Goal: Transaction & Acquisition: Download file/media

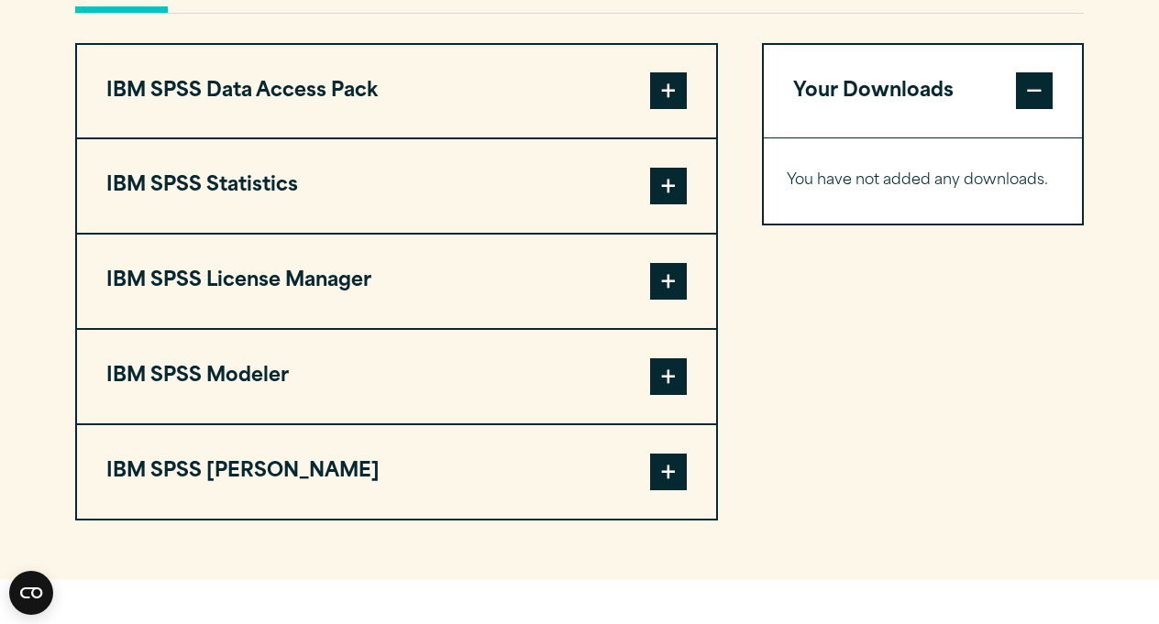
scroll to position [1434, 0]
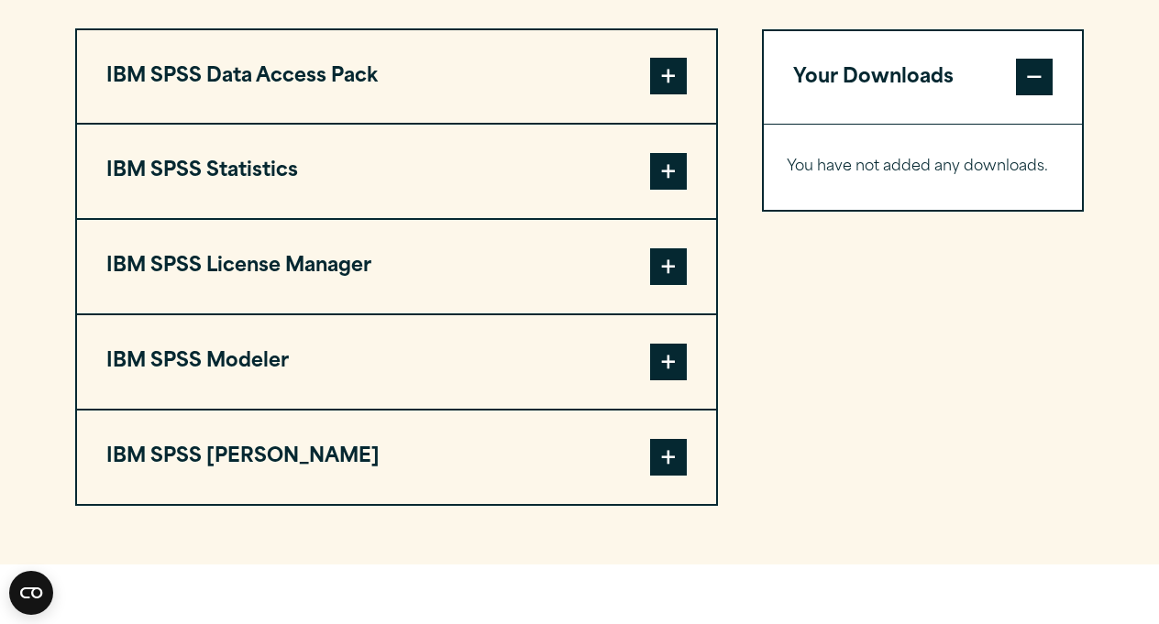
click at [670, 190] on span at bounding box center [668, 171] width 37 height 37
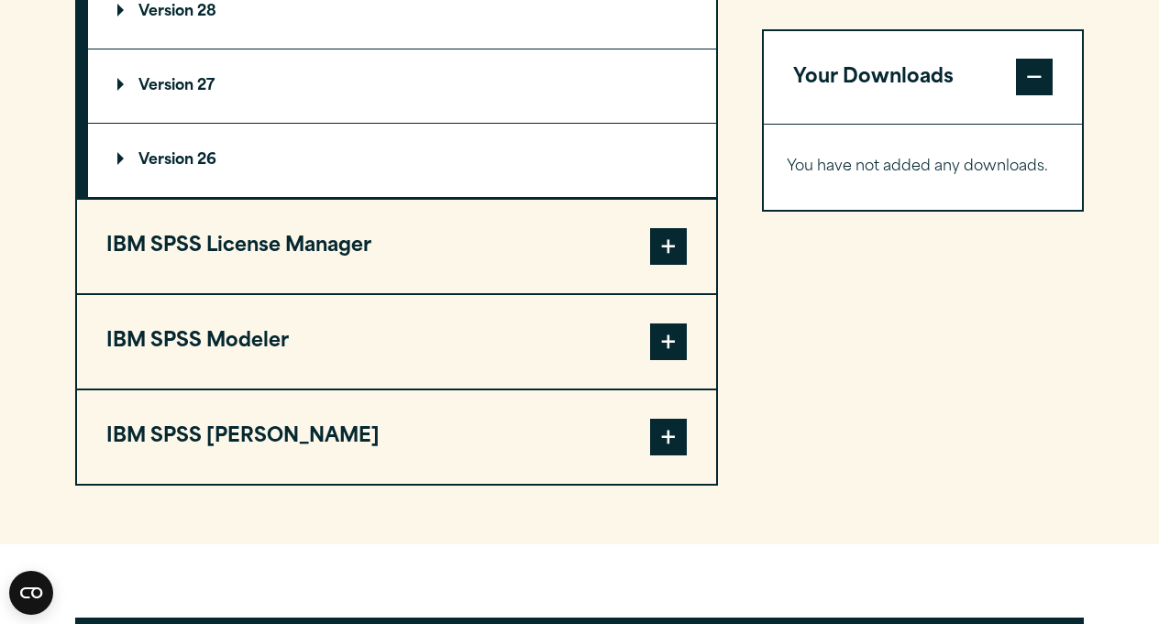
scroll to position [1422, 0]
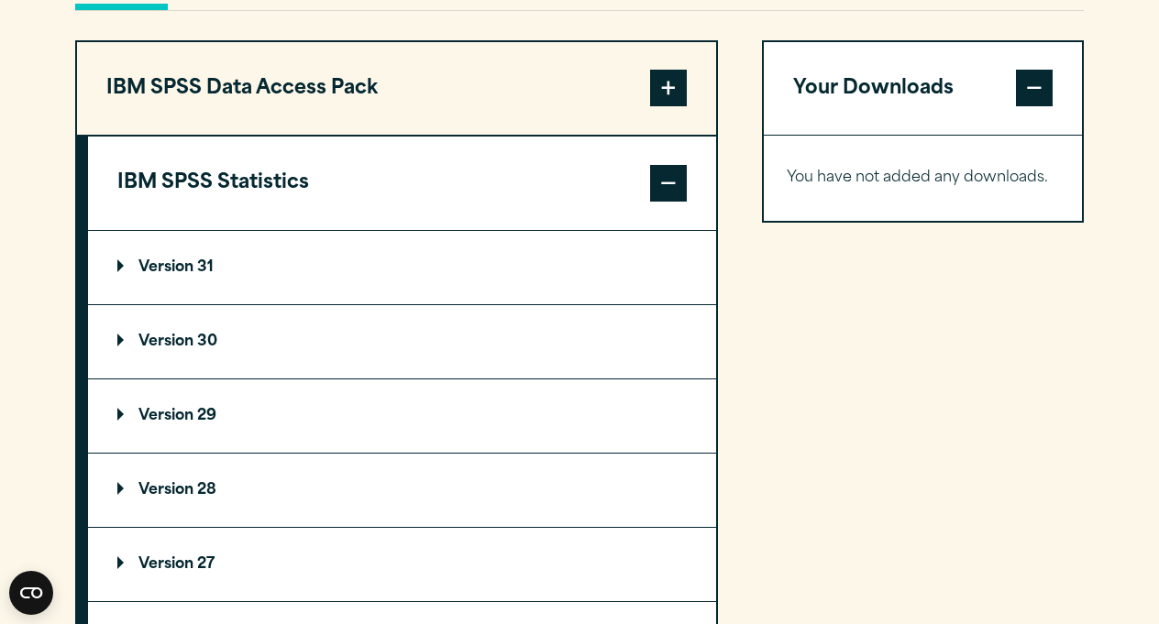
click at [617, 304] on summary "Version 31" at bounding box center [402, 267] width 628 height 73
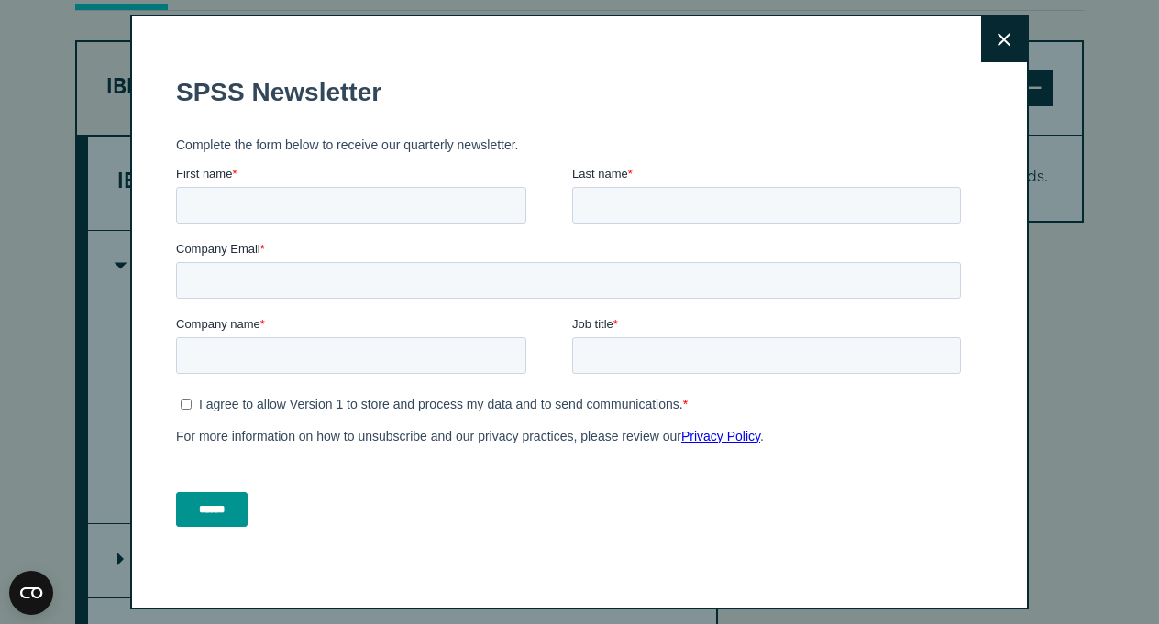
click at [992, 35] on button "Close" at bounding box center [1004, 40] width 46 height 46
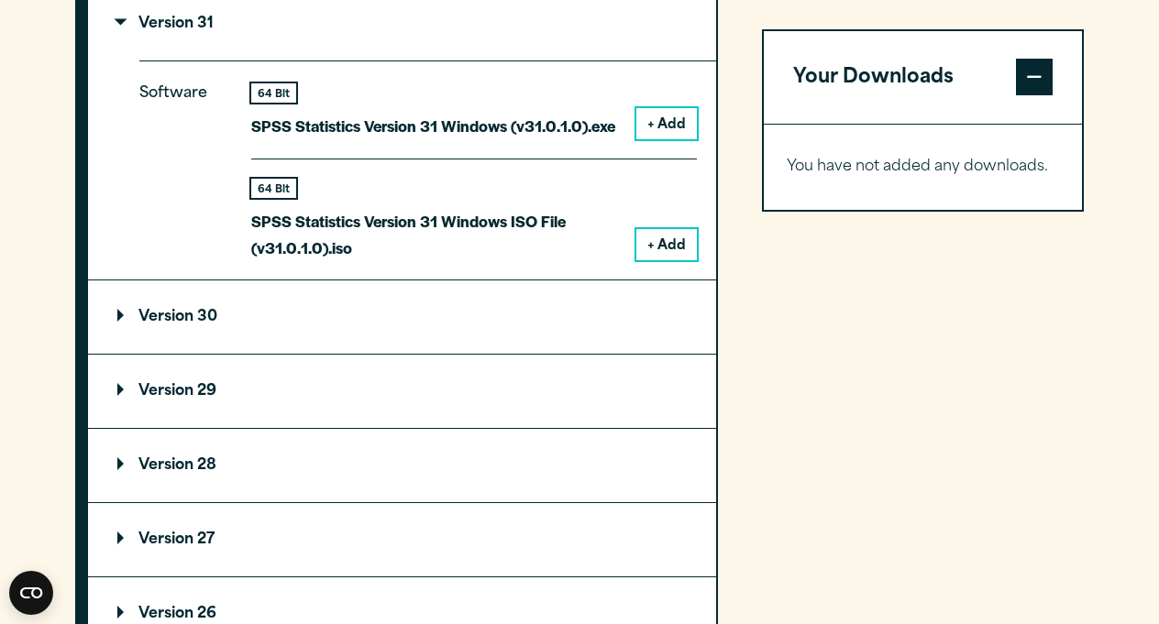
scroll to position [1694, 0]
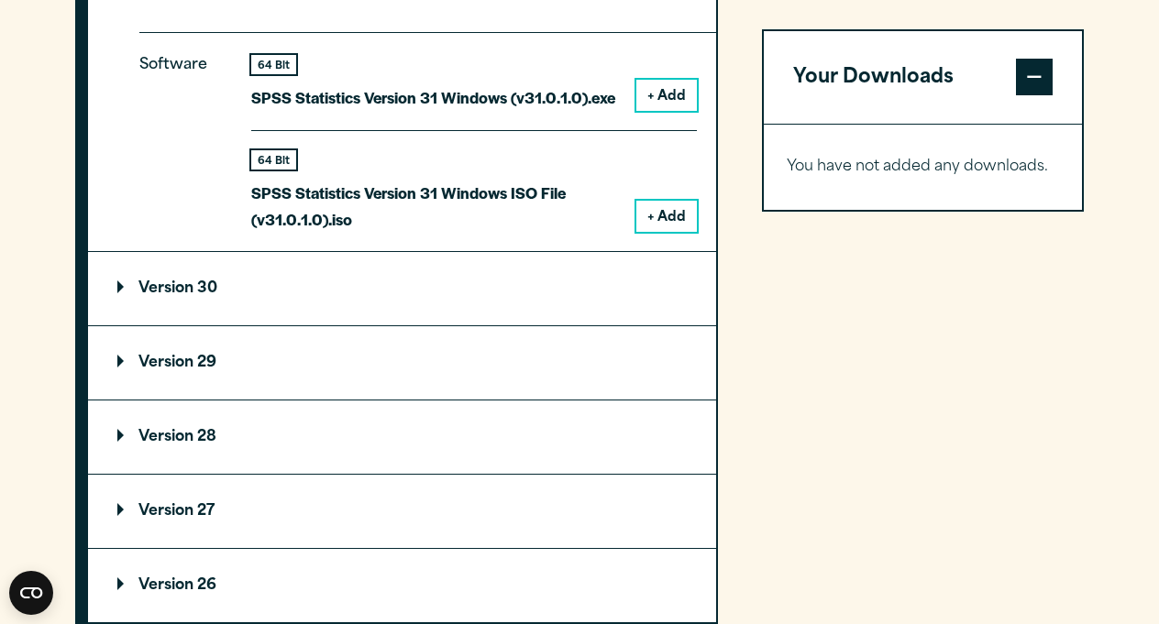
click at [638, 325] on summary "Version 30" at bounding box center [402, 288] width 628 height 73
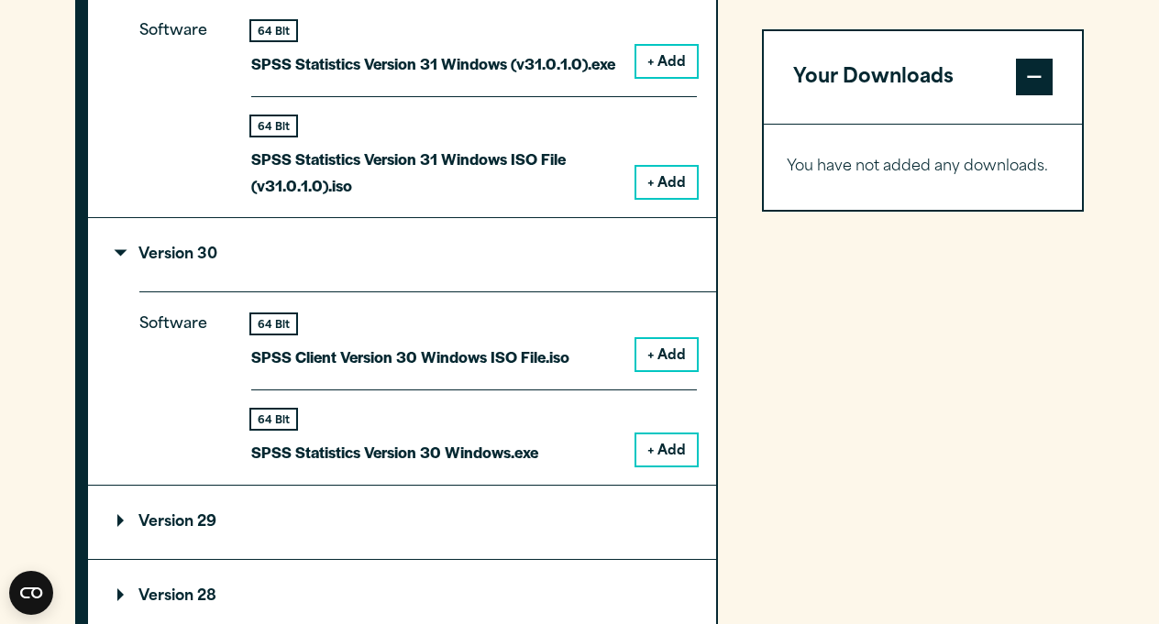
scroll to position [1732, 0]
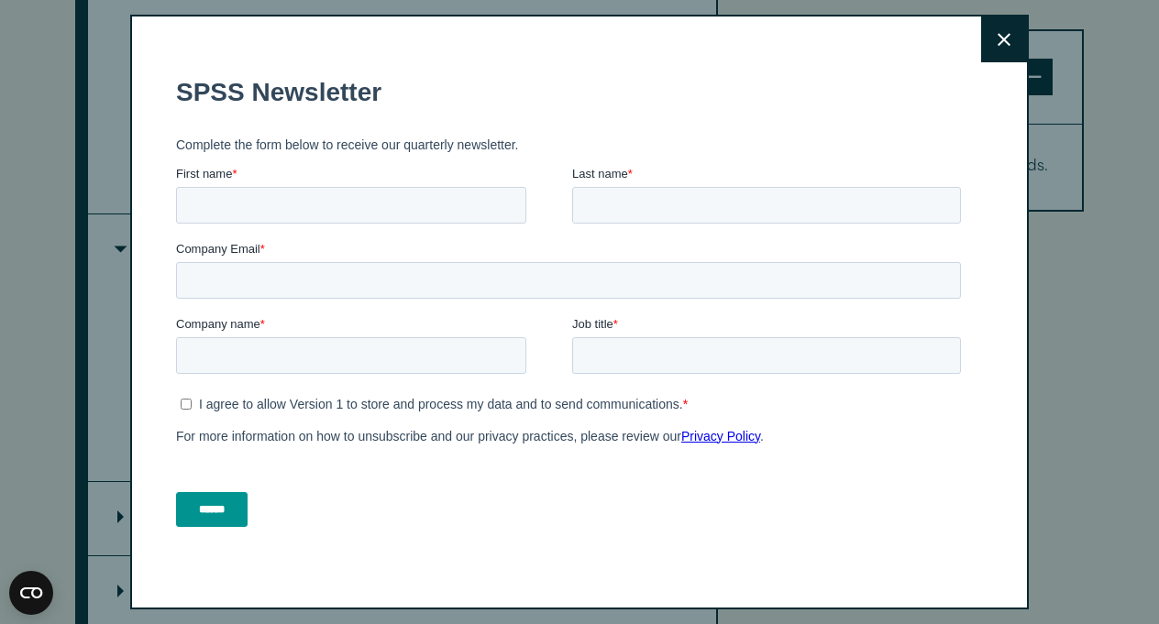
click at [1011, 36] on button "Close" at bounding box center [1004, 40] width 46 height 46
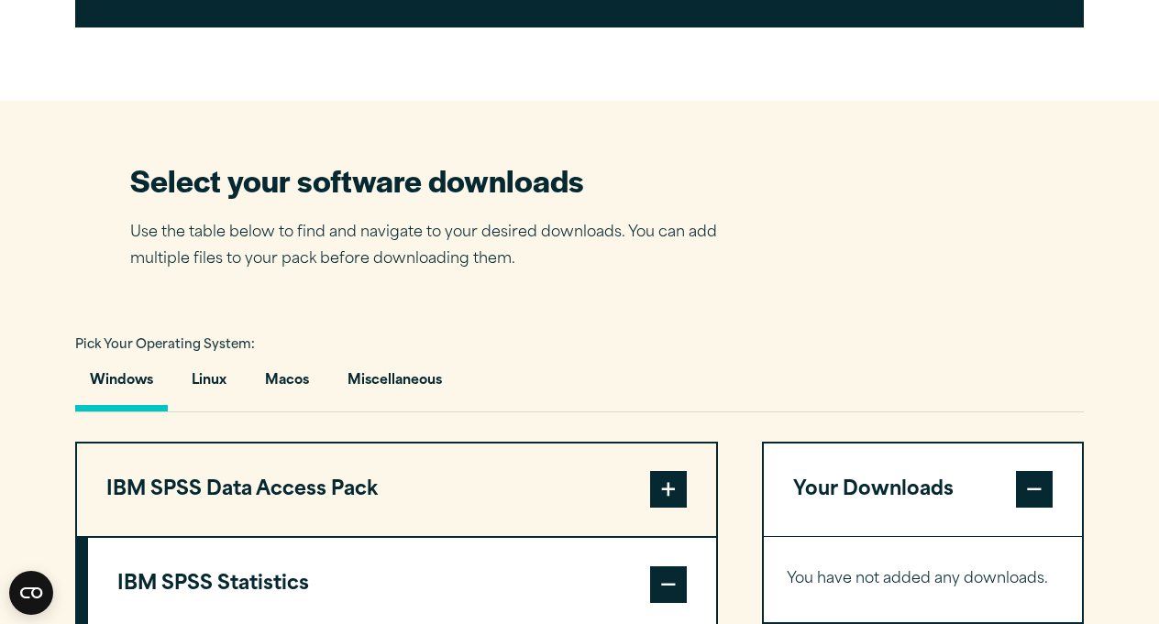
scroll to position [1024, 0]
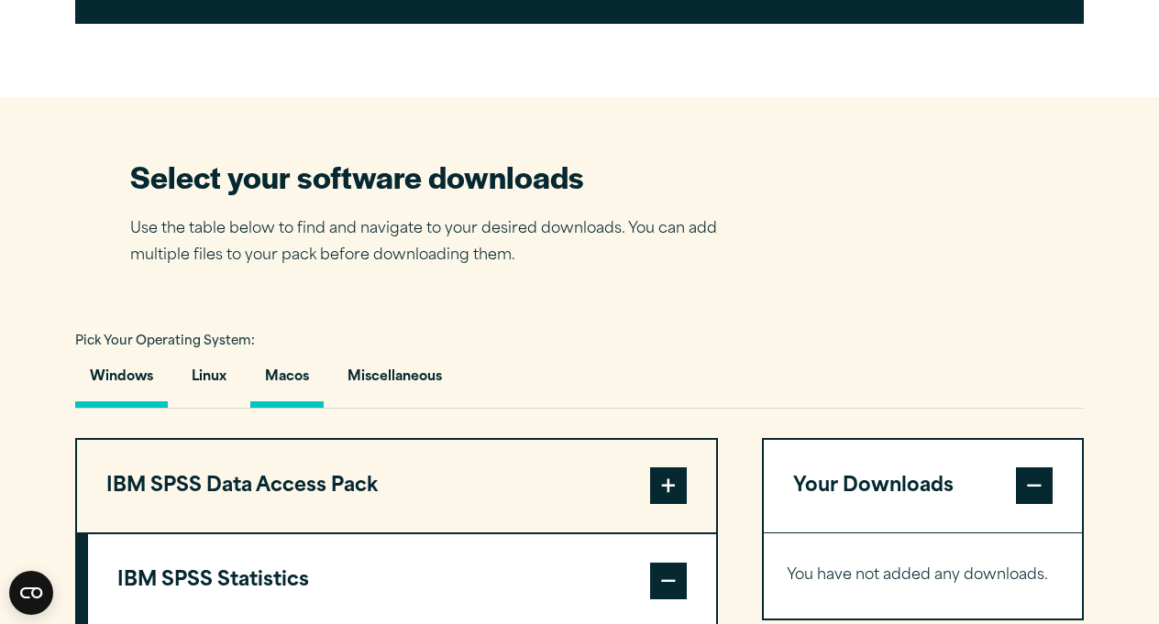
click at [295, 408] on button "Macos" at bounding box center [286, 382] width 73 height 52
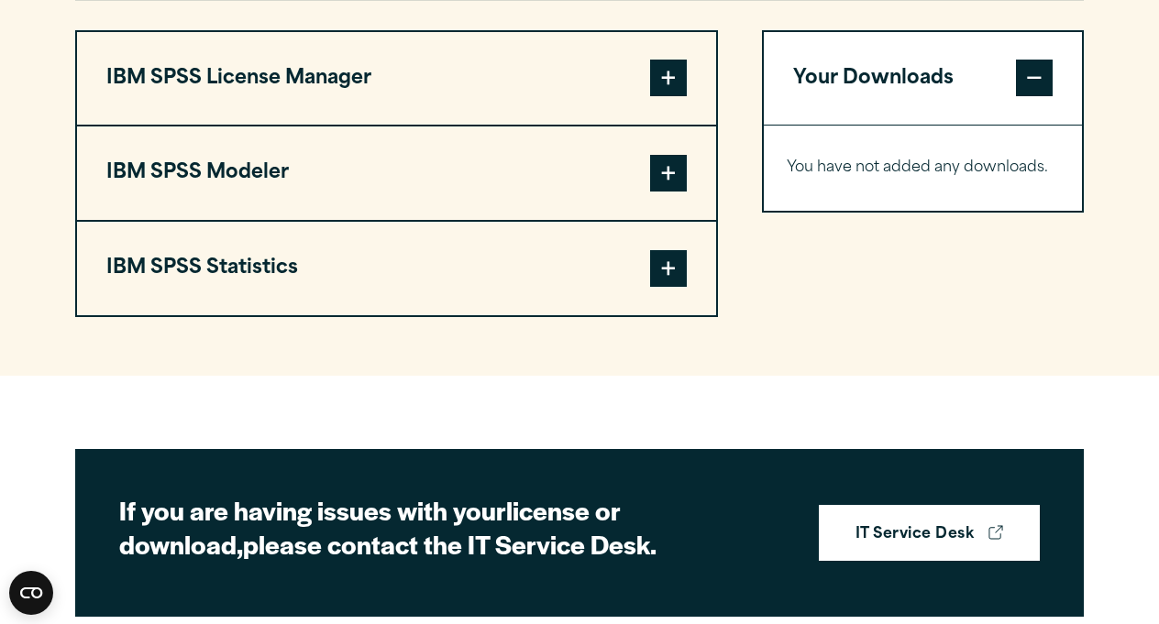
scroll to position [1431, 0]
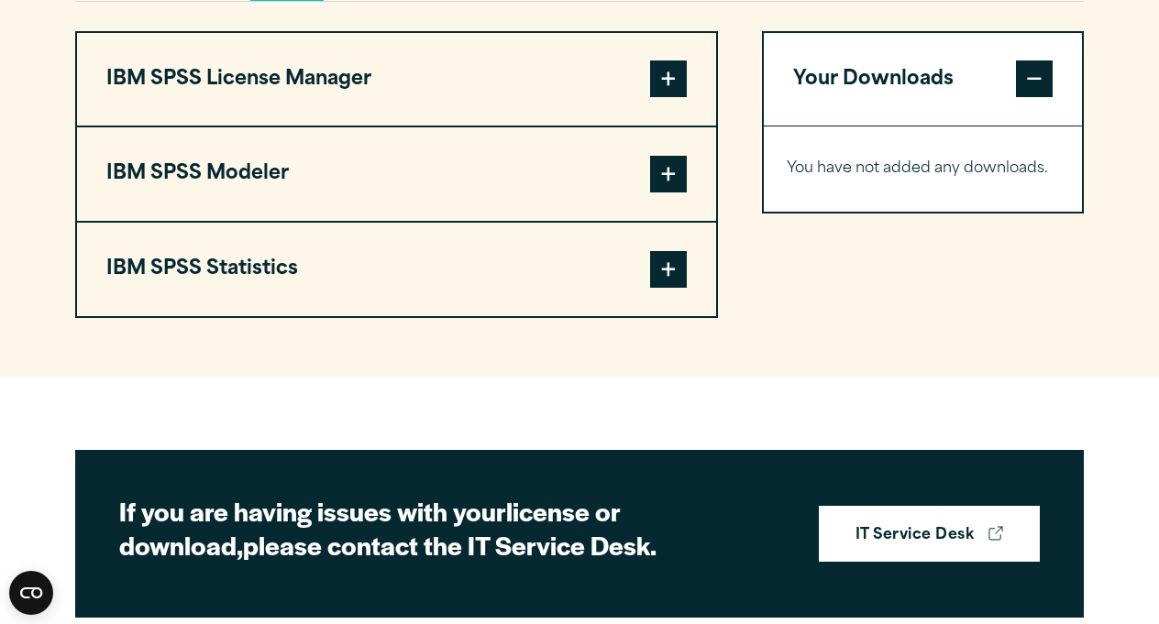
click at [677, 288] on span at bounding box center [668, 269] width 37 height 37
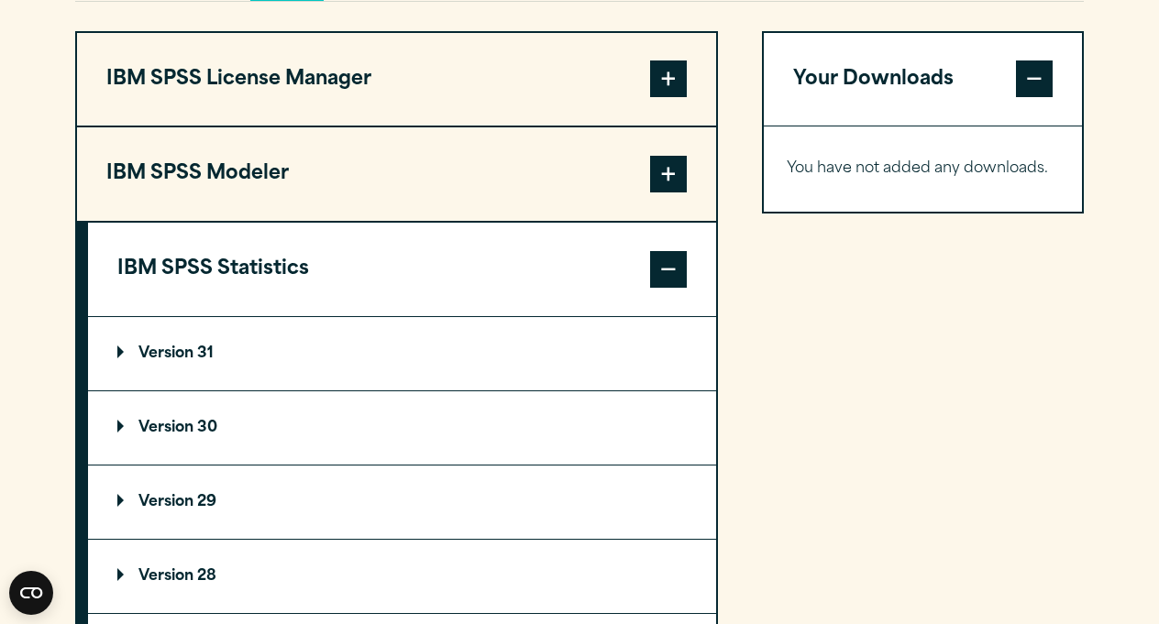
click at [546, 465] on summary "Version 30" at bounding box center [402, 428] width 628 height 73
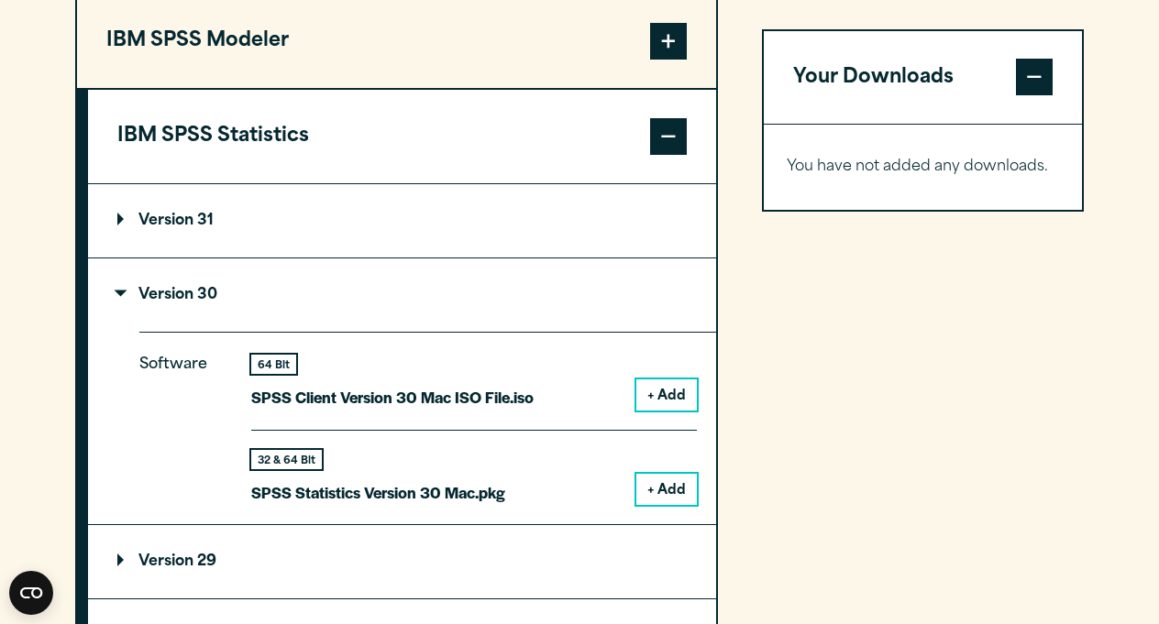
scroll to position [1580, 0]
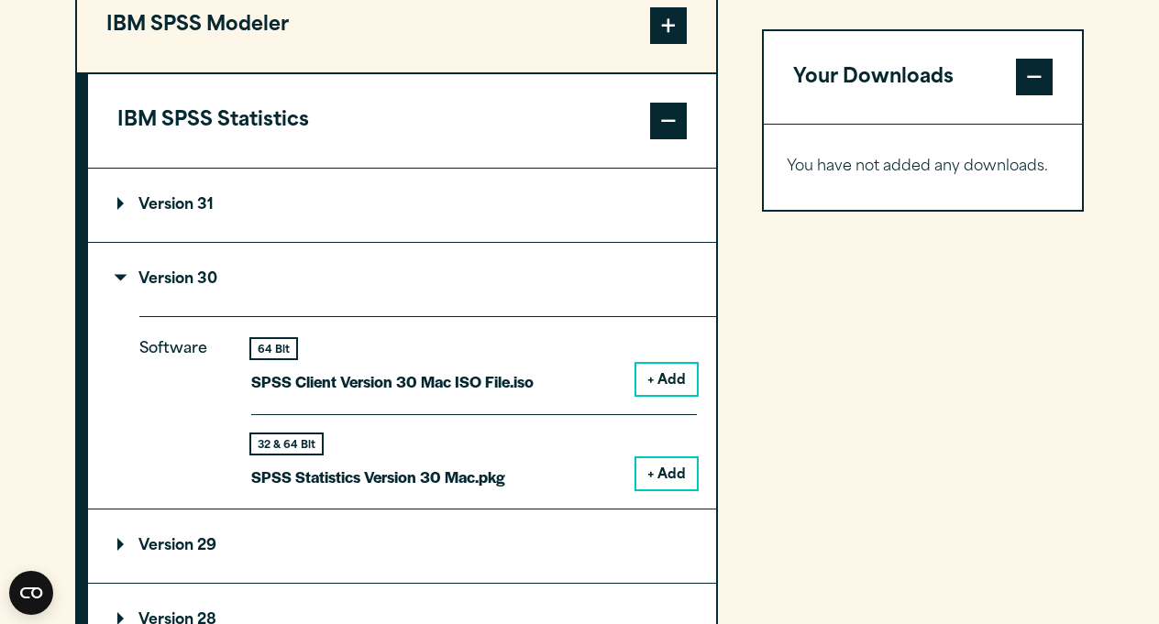
click at [655, 490] on button "+ Add" at bounding box center [666, 473] width 61 height 31
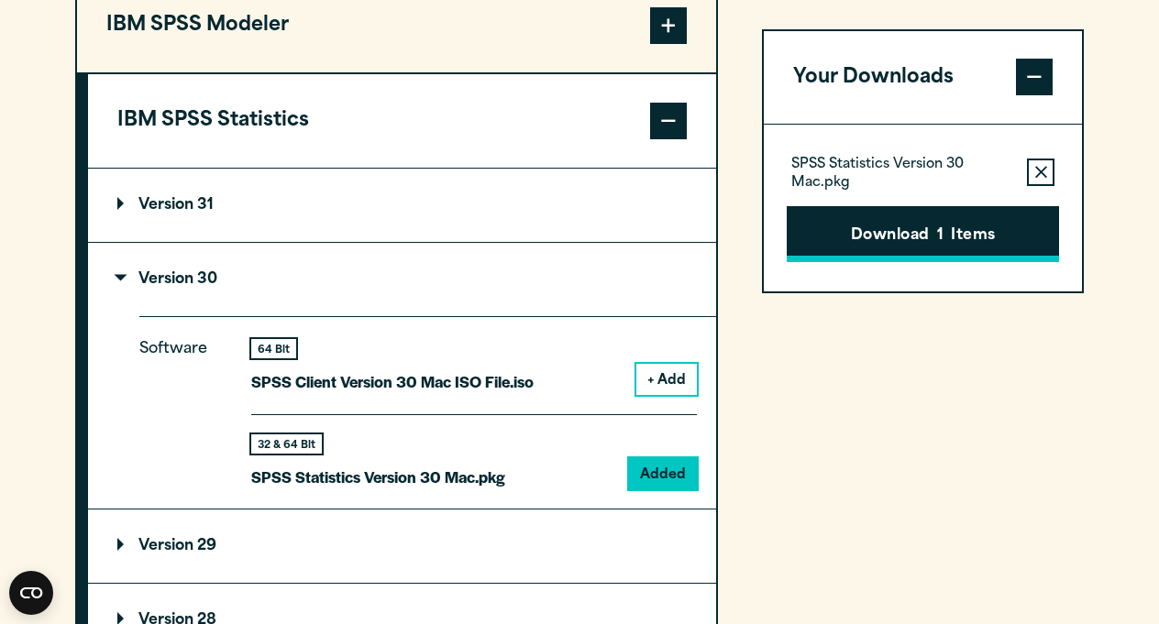
click at [947, 233] on button "Download 1 Items" at bounding box center [923, 234] width 272 height 57
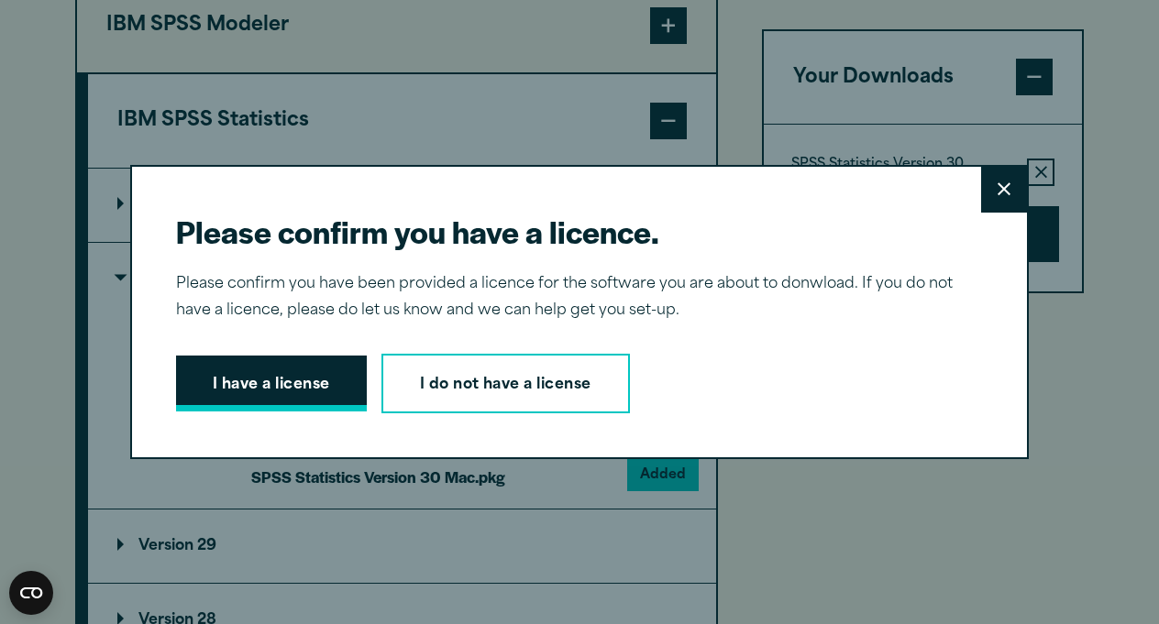
click at [337, 380] on button "I have a license" at bounding box center [271, 384] width 191 height 57
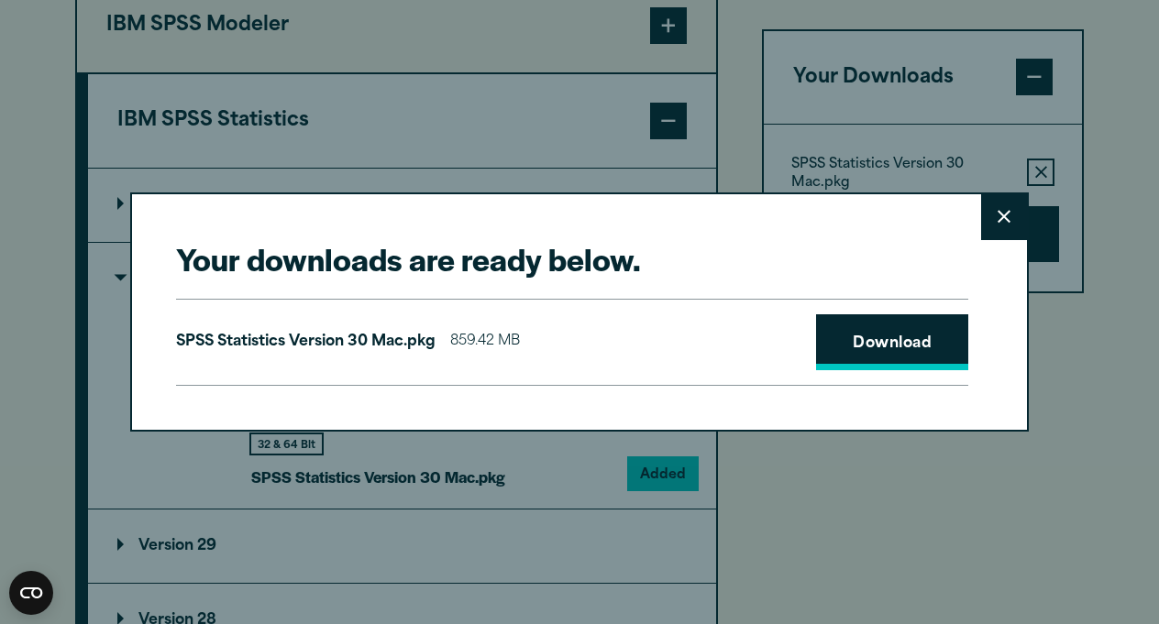
click at [908, 346] on link "Download" at bounding box center [892, 342] width 152 height 57
